Goal: Check status: Check status

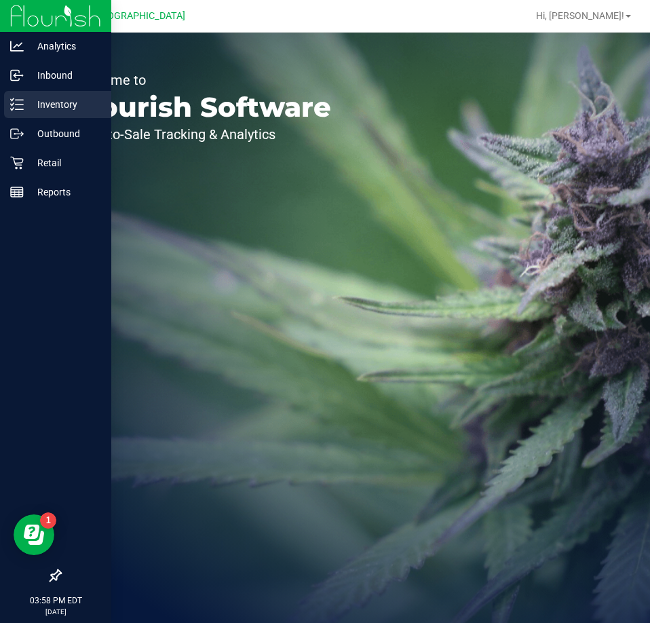
click at [58, 102] on p "Inventory" at bounding box center [64, 104] width 81 height 16
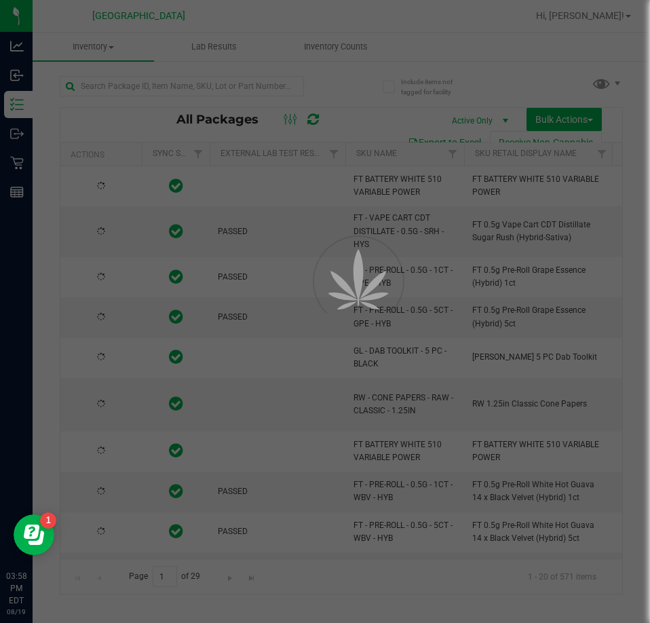
click at [351, 48] on div at bounding box center [325, 311] width 650 height 623
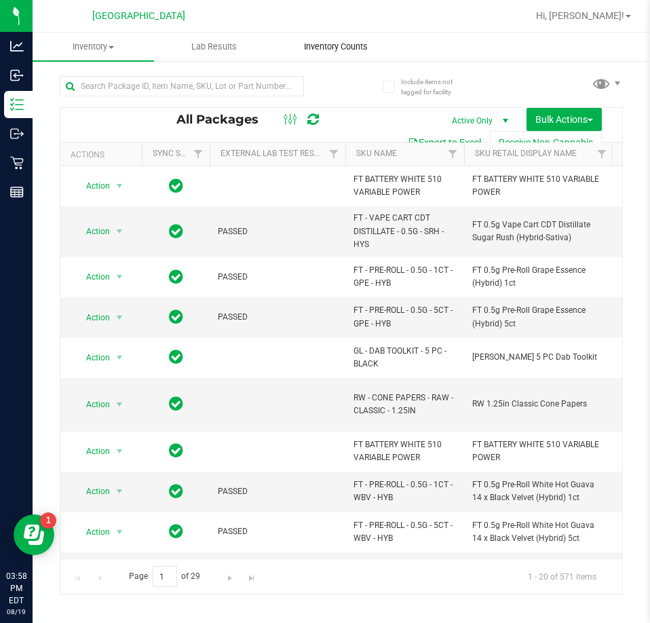
click at [350, 48] on span "Inventory Counts" at bounding box center [336, 47] width 100 height 12
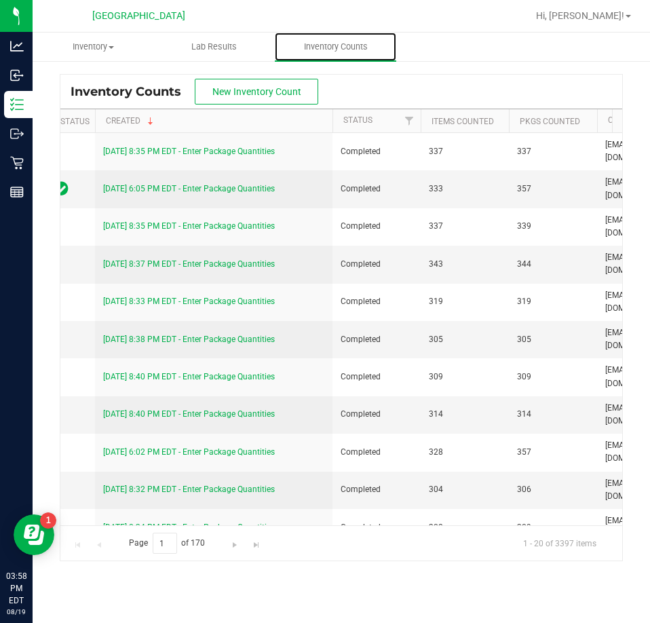
scroll to position [0, 32]
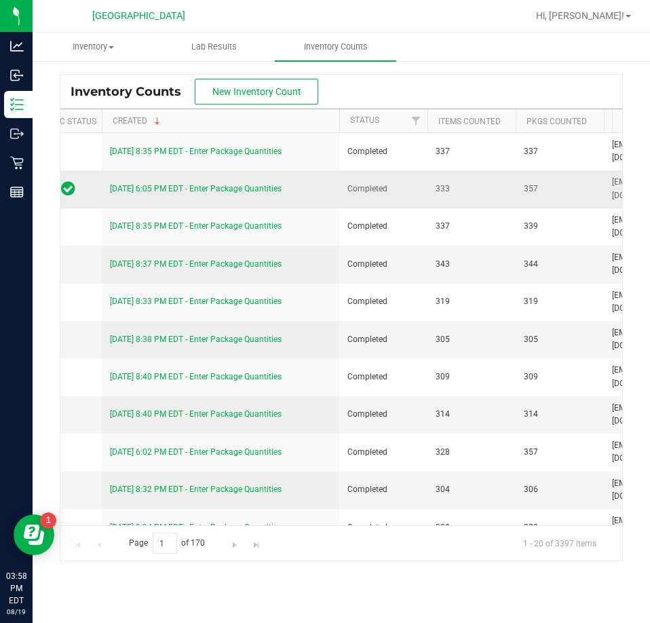
click at [205, 191] on link "[DATE] 6:05 PM EDT - Enter Package Quantities" at bounding box center [196, 189] width 172 height 10
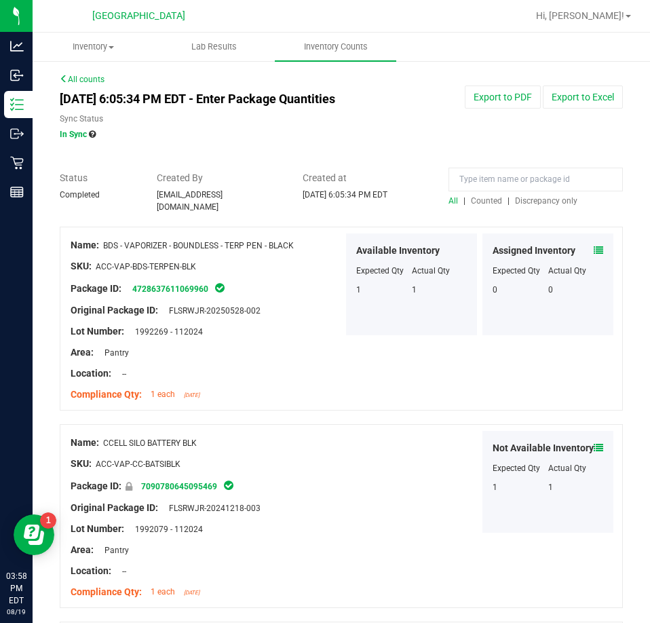
click at [537, 197] on span "Discrepancy only" at bounding box center [546, 201] width 62 height 10
